Goal: Information Seeking & Learning: Check status

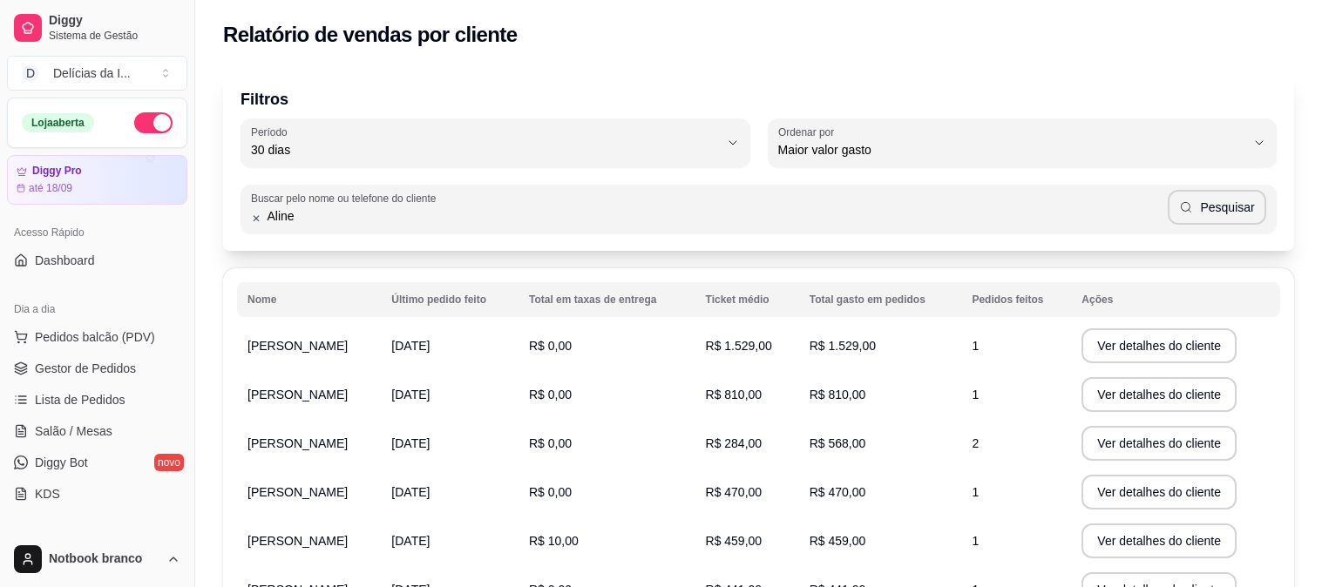
select select "30"
select select "HIGHEST_TOTAL_SPENT_WITH_ORDERS"
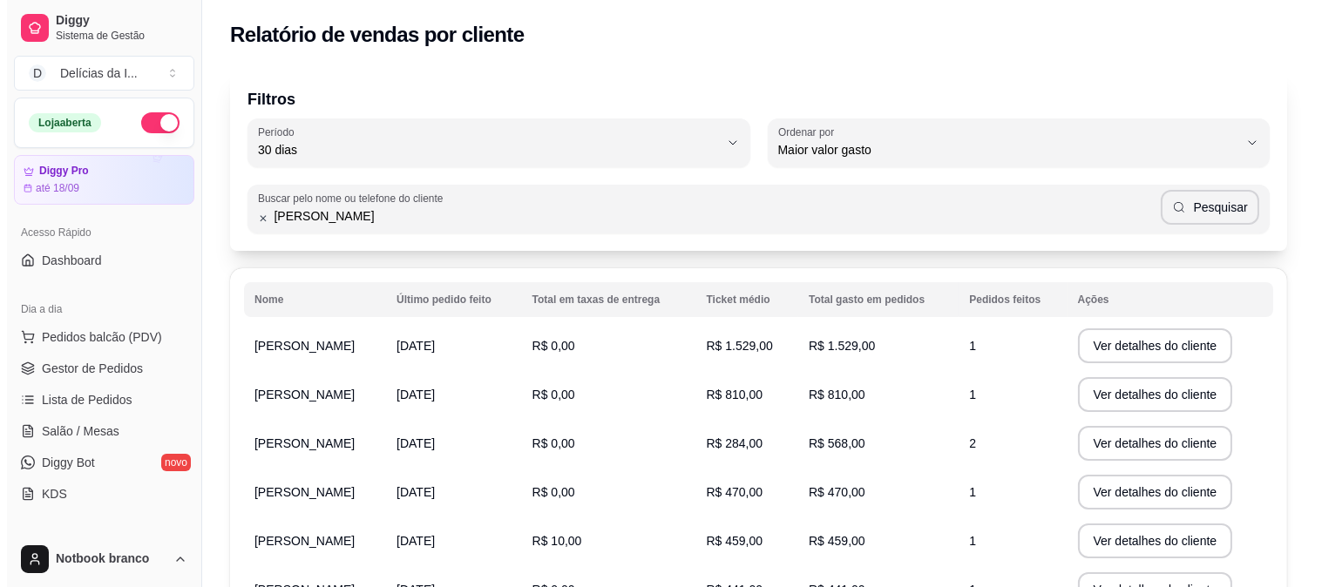
scroll to position [387, 0]
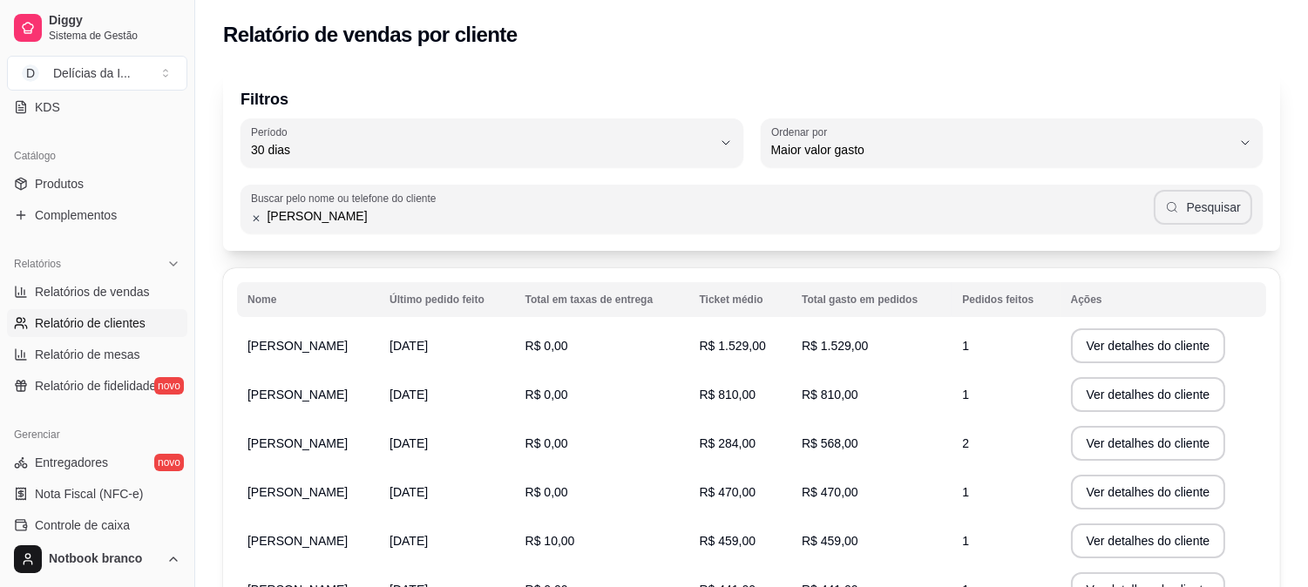
type input "[PERSON_NAME]"
click at [1211, 207] on button "Pesquisar" at bounding box center [1203, 207] width 98 height 35
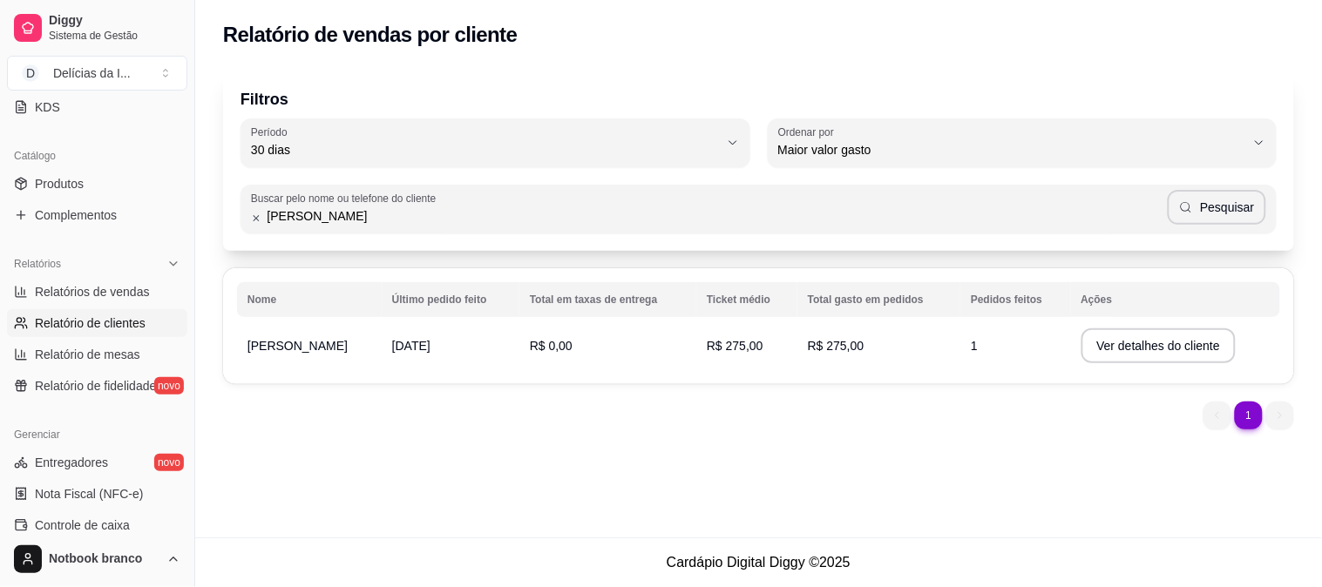
click at [420, 346] on span "[DATE]" at bounding box center [411, 346] width 38 height 14
click at [1189, 344] on button "Ver detalhes do cliente" at bounding box center [1158, 346] width 150 height 34
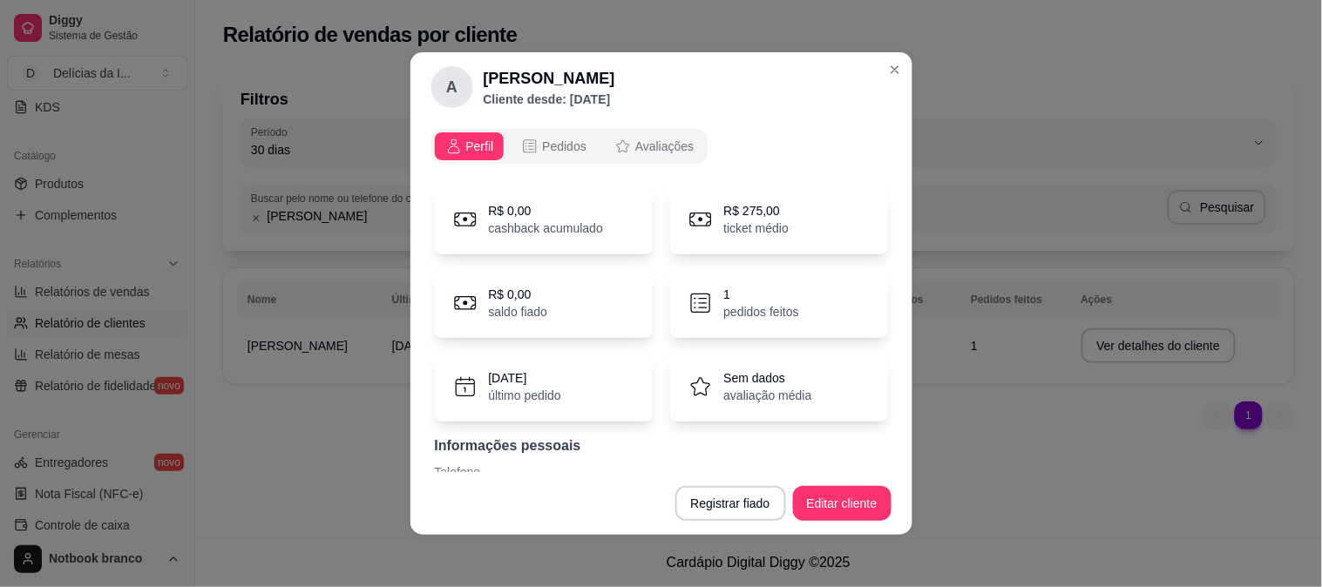
click at [698, 219] on icon at bounding box center [701, 220] width 26 height 26
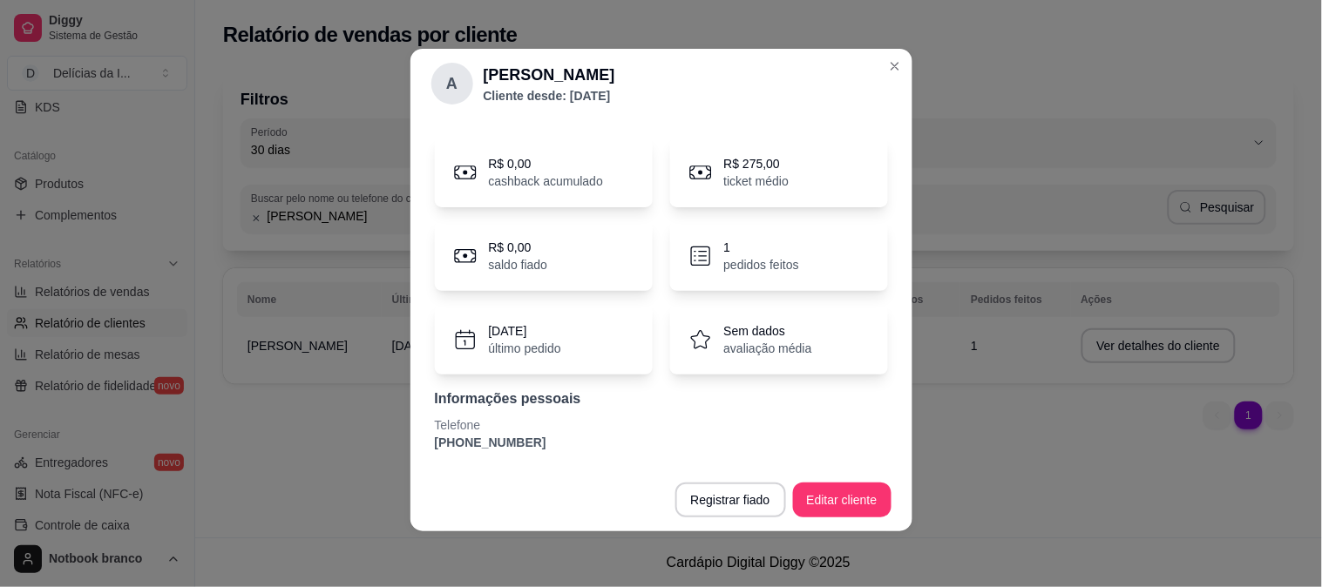
scroll to position [0, 0]
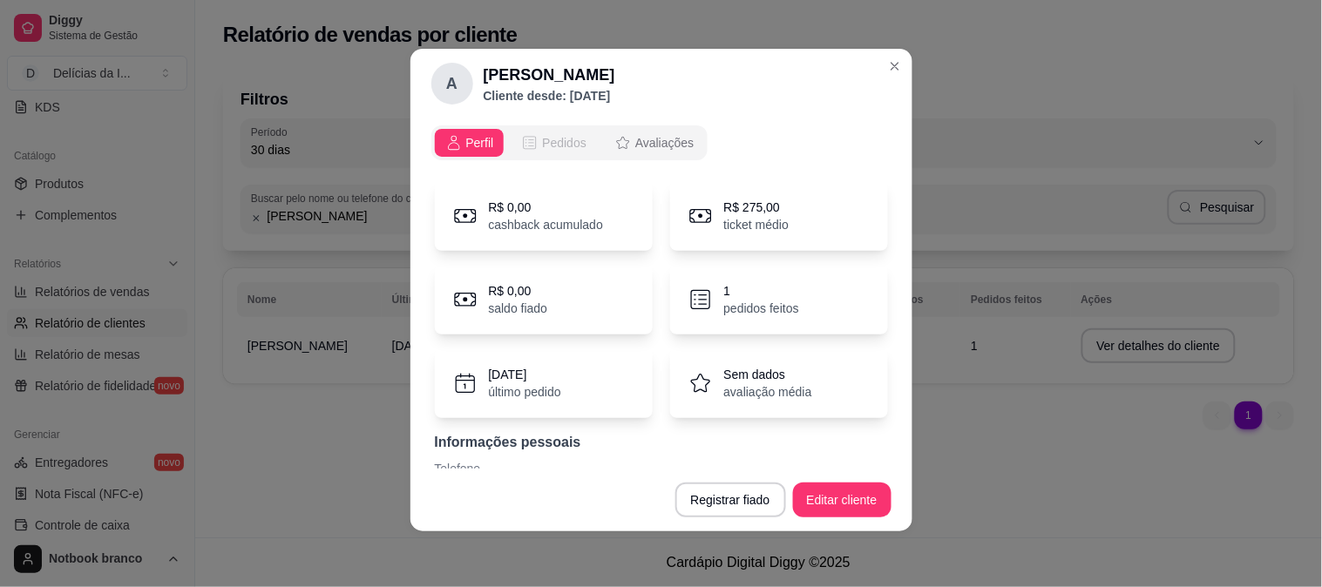
click at [532, 142] on div "Pedidos" at bounding box center [553, 142] width 65 height 17
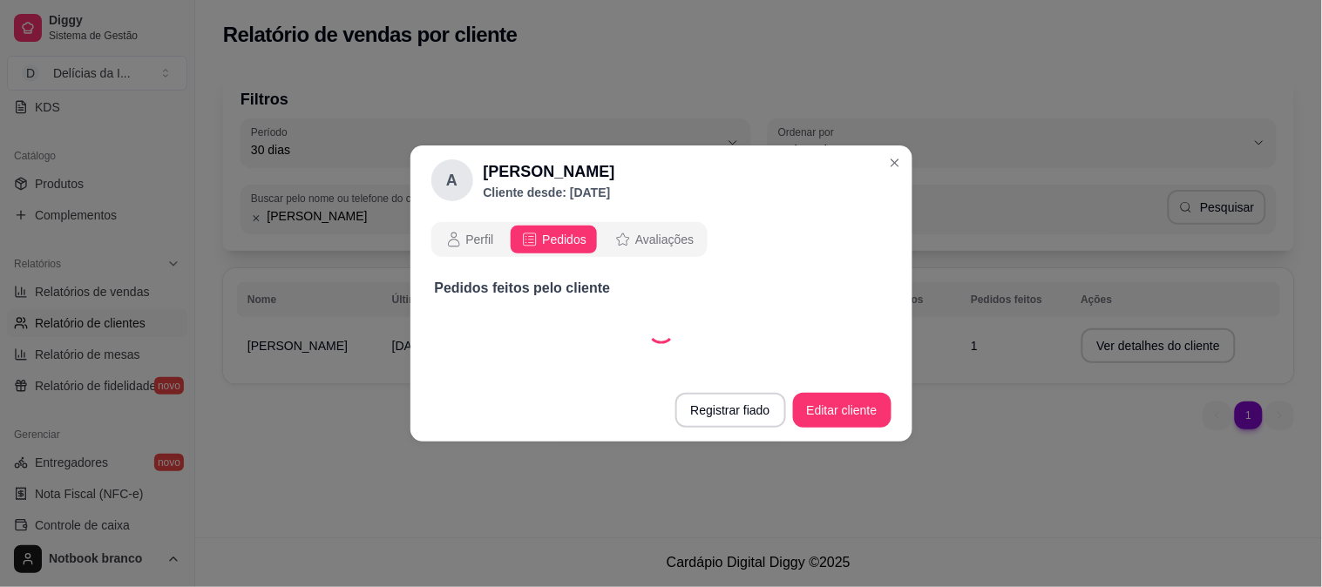
select select "30"
select select "ALL"
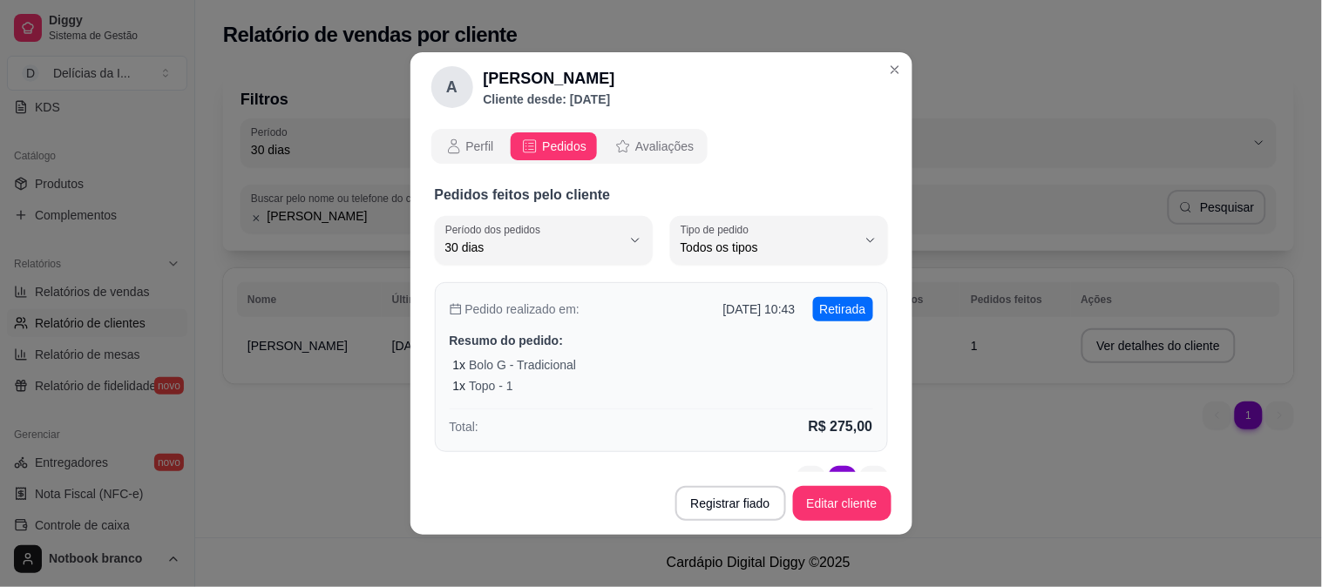
scroll to position [38, 0]
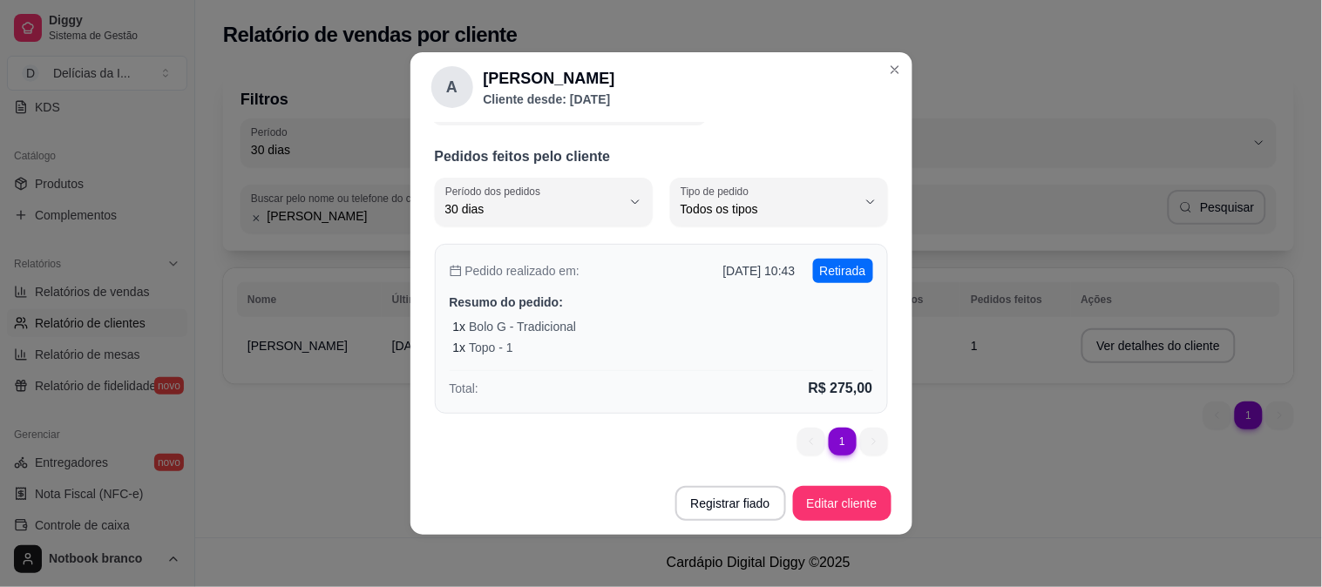
click at [575, 326] on div "1 x Bolo G - Tradicional" at bounding box center [663, 326] width 420 height 17
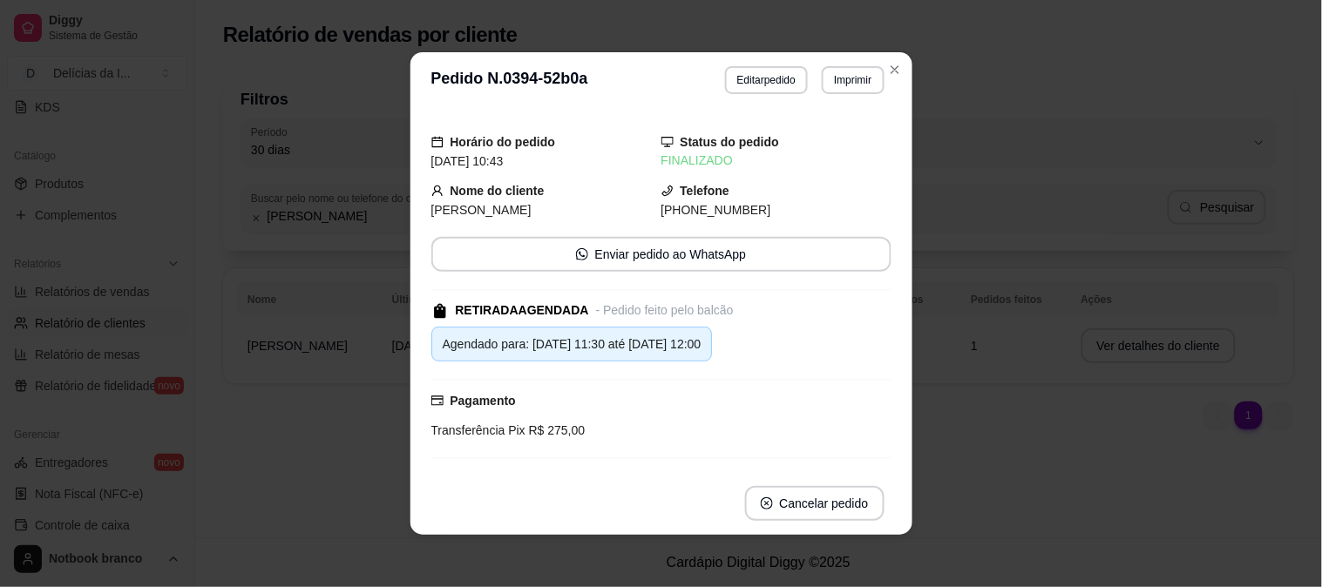
scroll to position [193, 0]
